Goal: Information Seeking & Learning: Check status

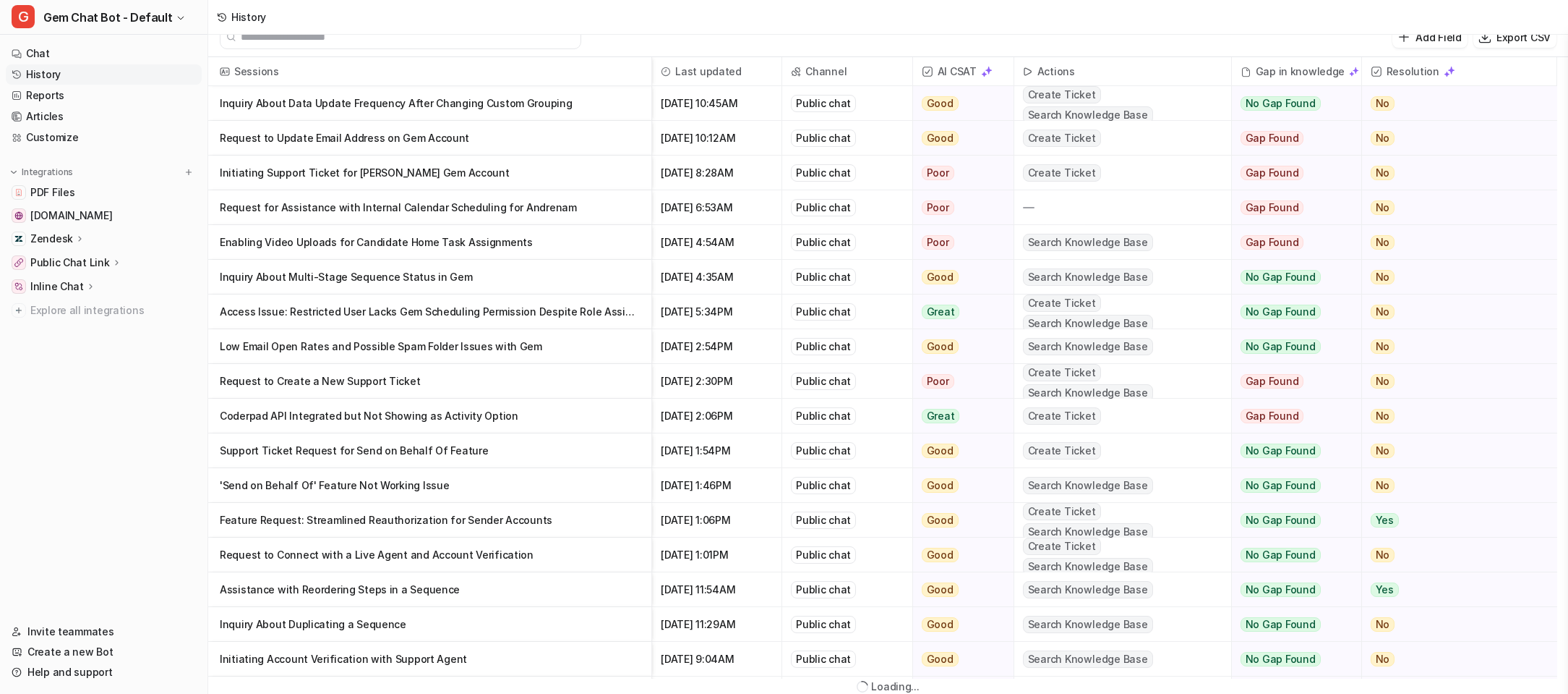
scroll to position [3, 0]
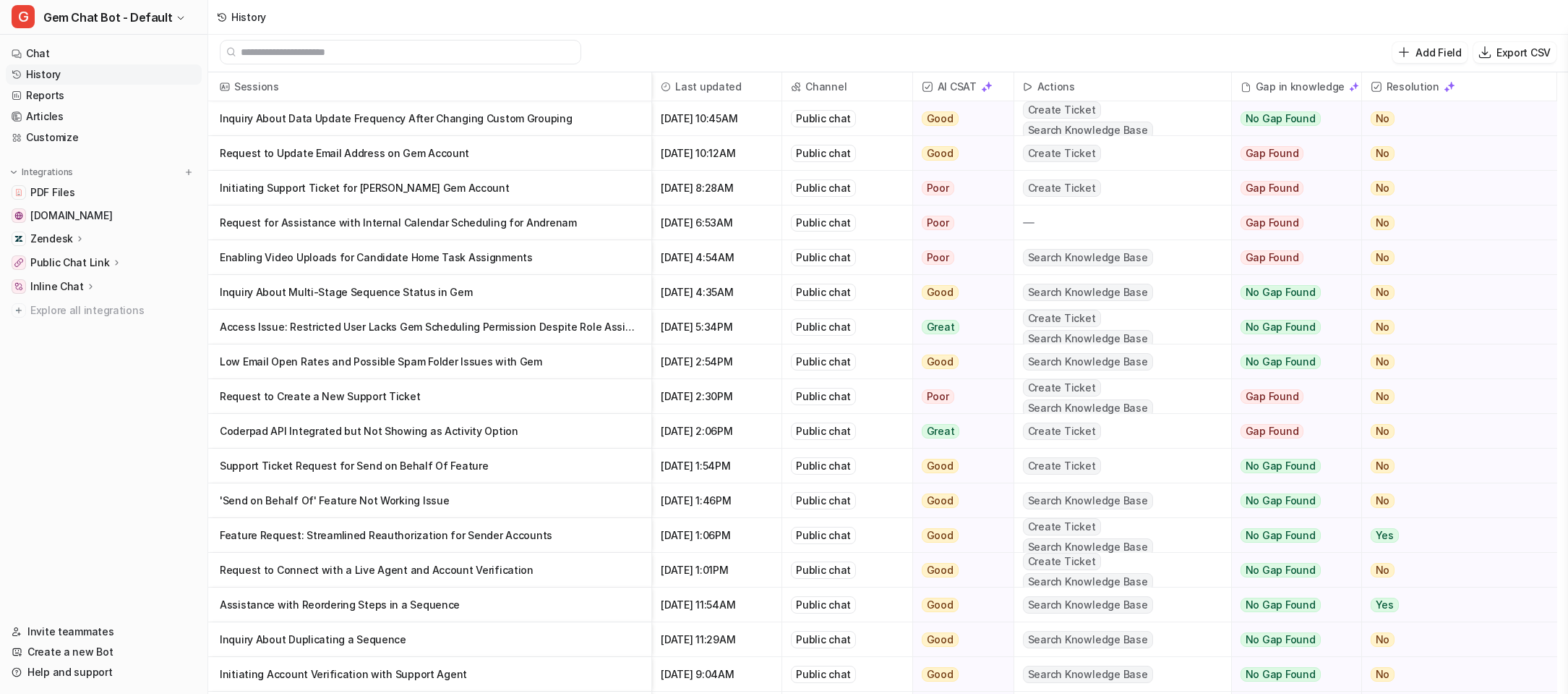
click at [539, 122] on p "Inquiry About Data Update Frequency After Changing Custom Grouping" at bounding box center [429, 119] width 420 height 35
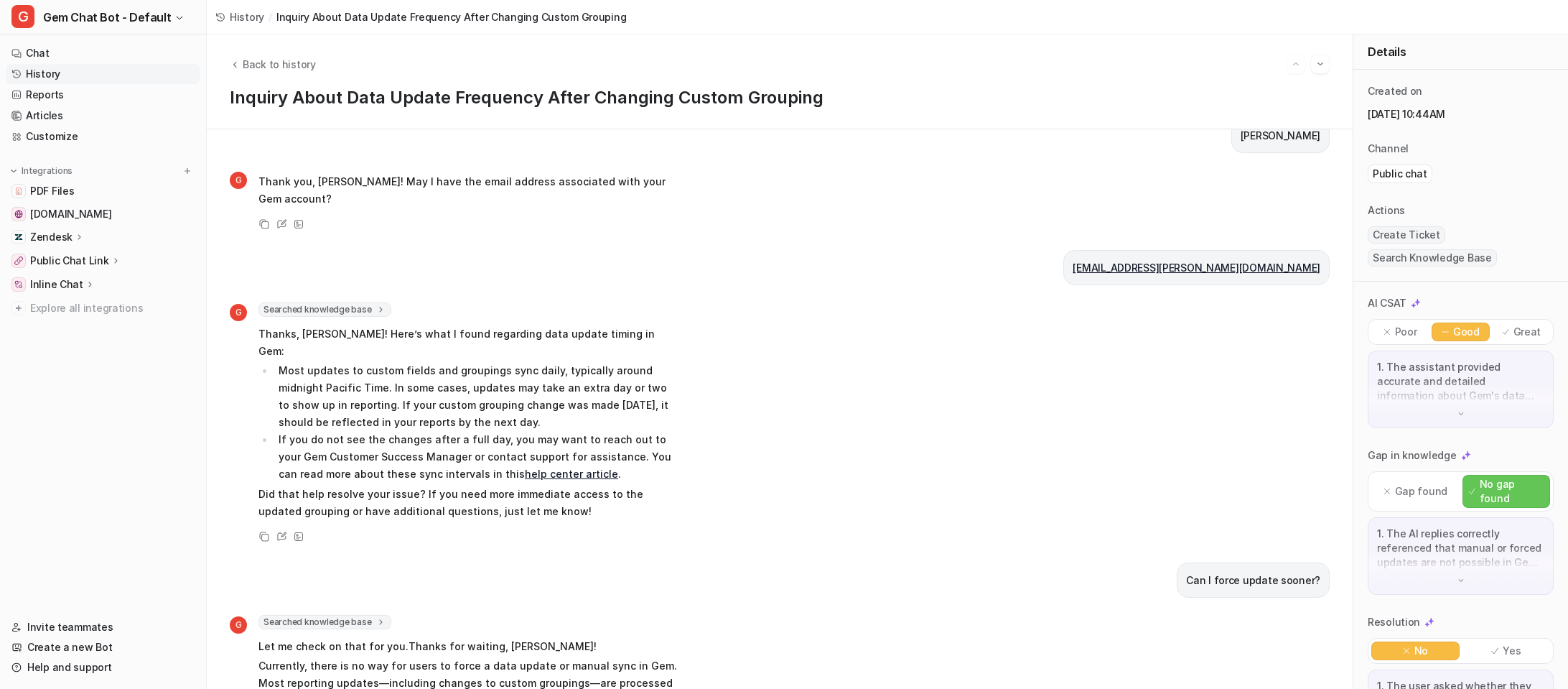
scroll to position [255, 0]
